Goal: Task Accomplishment & Management: Manage account settings

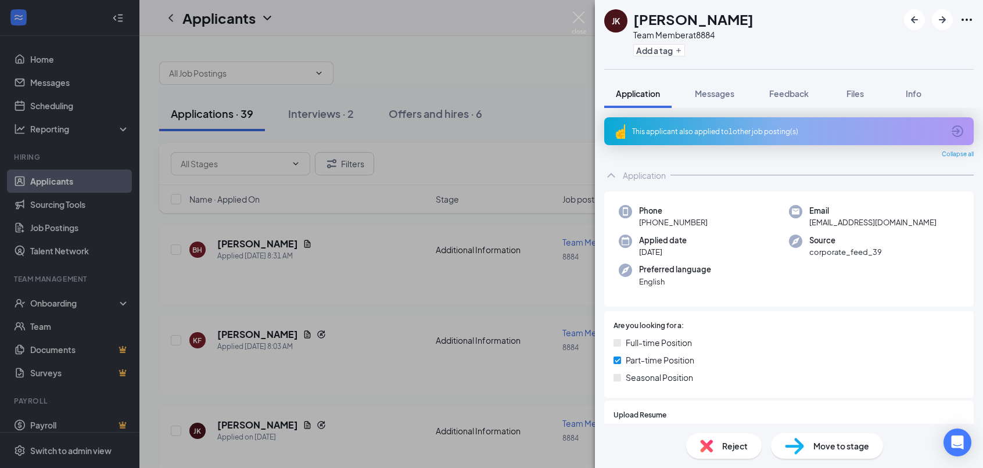
click at [265, 245] on div "[PERSON_NAME] [PERSON_NAME] Team Member at 8884 Add a tag Application Messages …" at bounding box center [491, 234] width 983 height 468
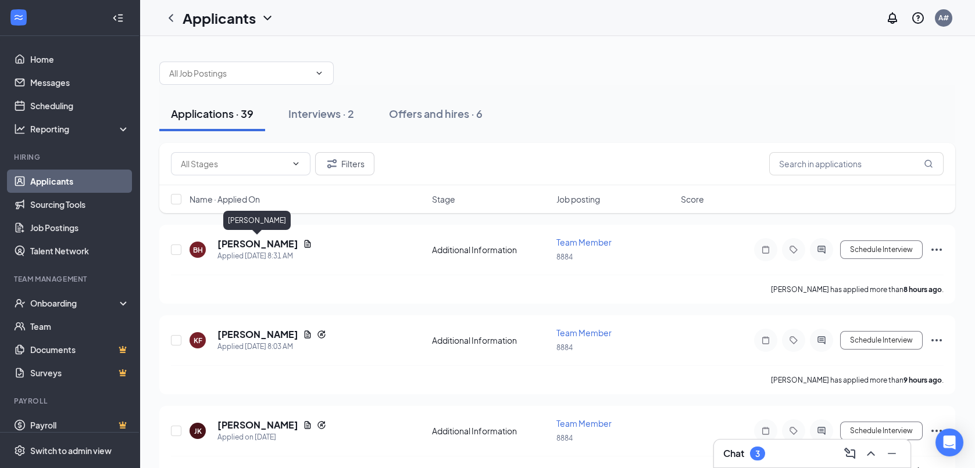
click at [265, 245] on h5 "[PERSON_NAME]" at bounding box center [257, 244] width 81 height 13
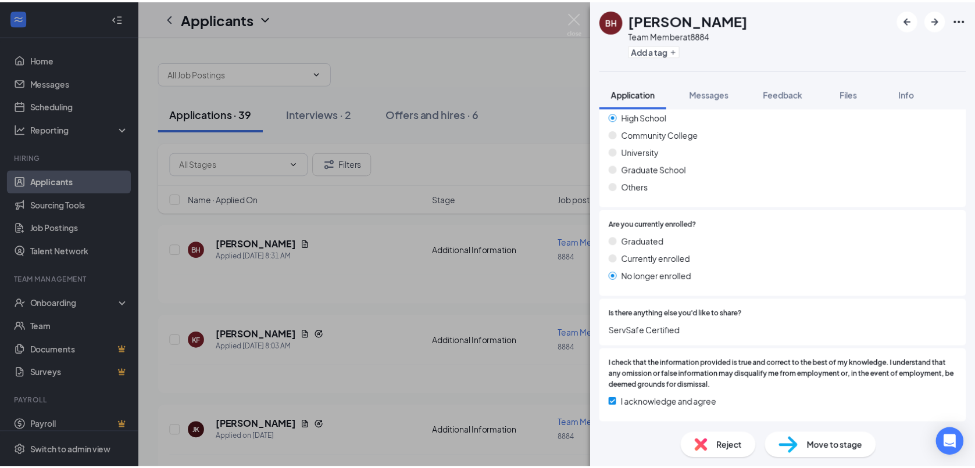
scroll to position [814, 0]
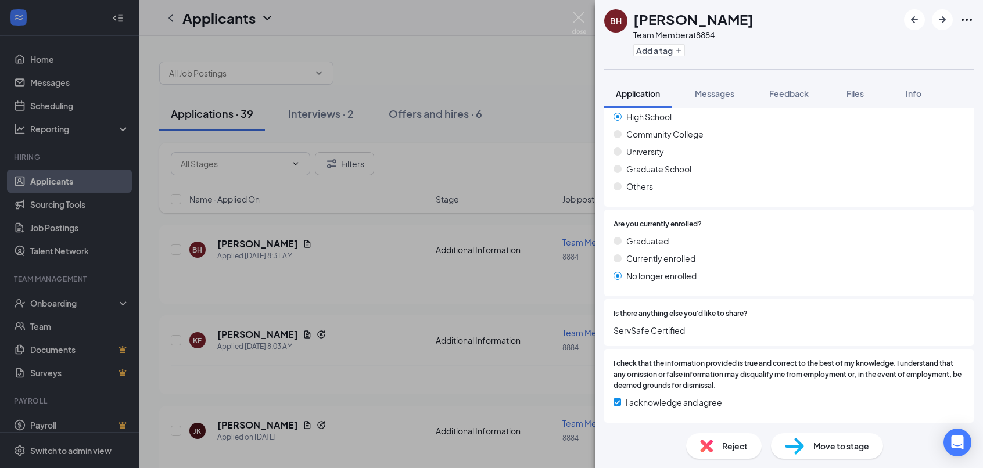
click at [203, 340] on div "BH [PERSON_NAME] Team Member at 8884 Add a tag Application Messages Feedback Fi…" at bounding box center [491, 234] width 983 height 468
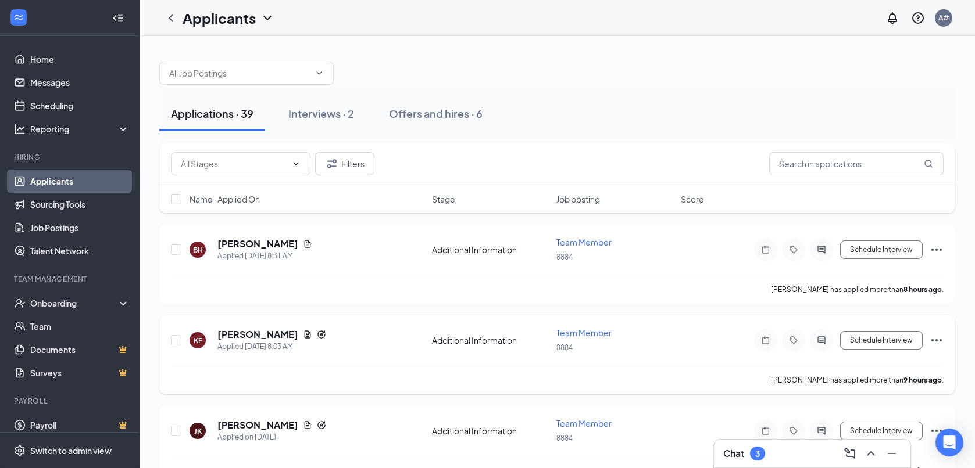
click at [215, 335] on div "KF [PERSON_NAME] Applied [DATE] 8:03 AM" at bounding box center [306, 340] width 235 height 24
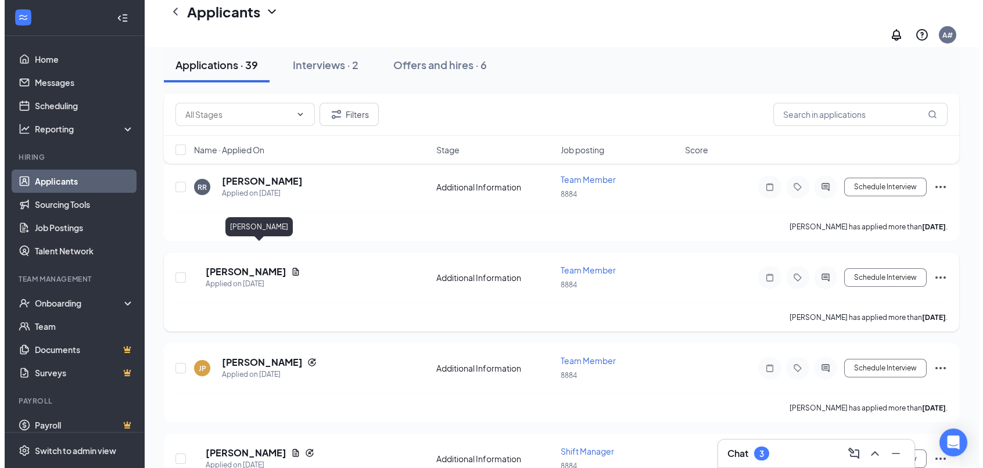
scroll to position [1453, 0]
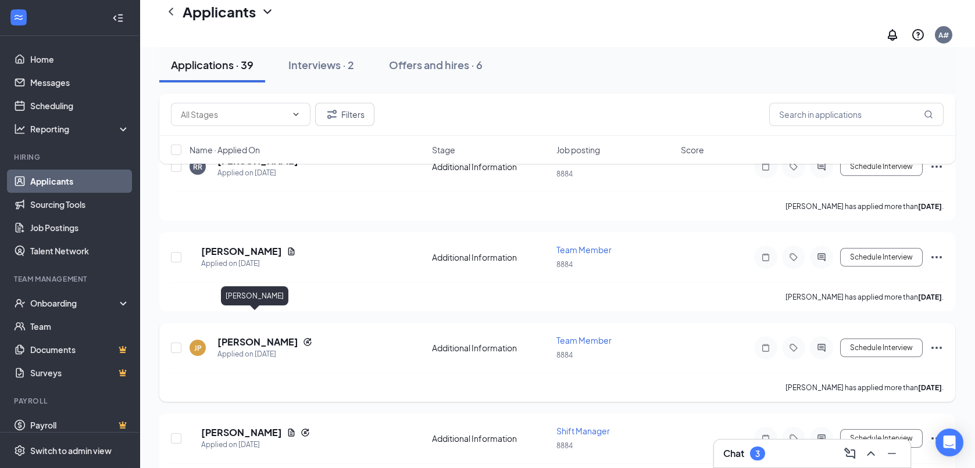
click at [244, 336] on h5 "[PERSON_NAME]" at bounding box center [257, 342] width 81 height 13
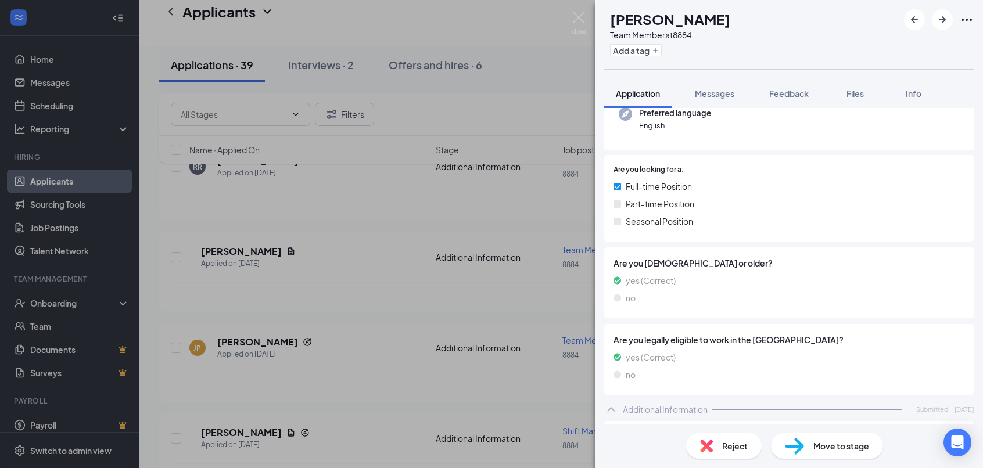
scroll to position [232, 0]
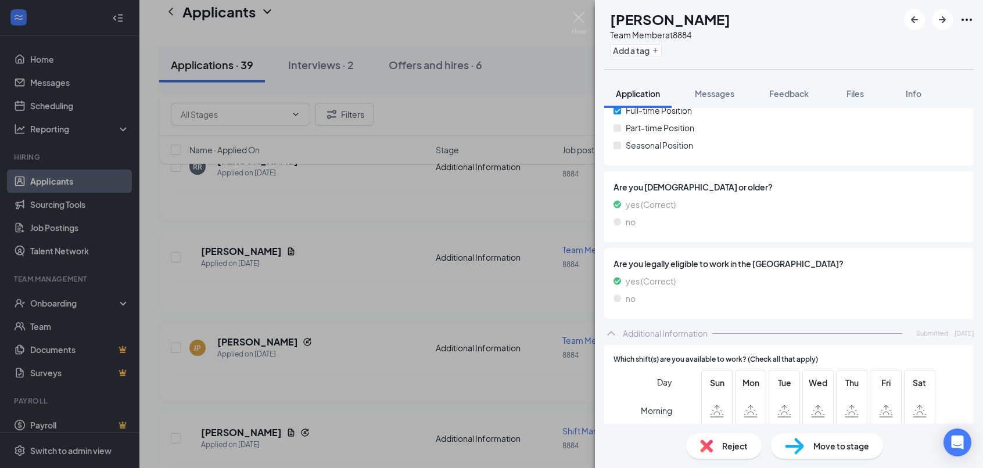
drag, startPoint x: 317, startPoint y: 101, endPoint x: 362, endPoint y: 413, distance: 315.9
